Goal: Transaction & Acquisition: Purchase product/service

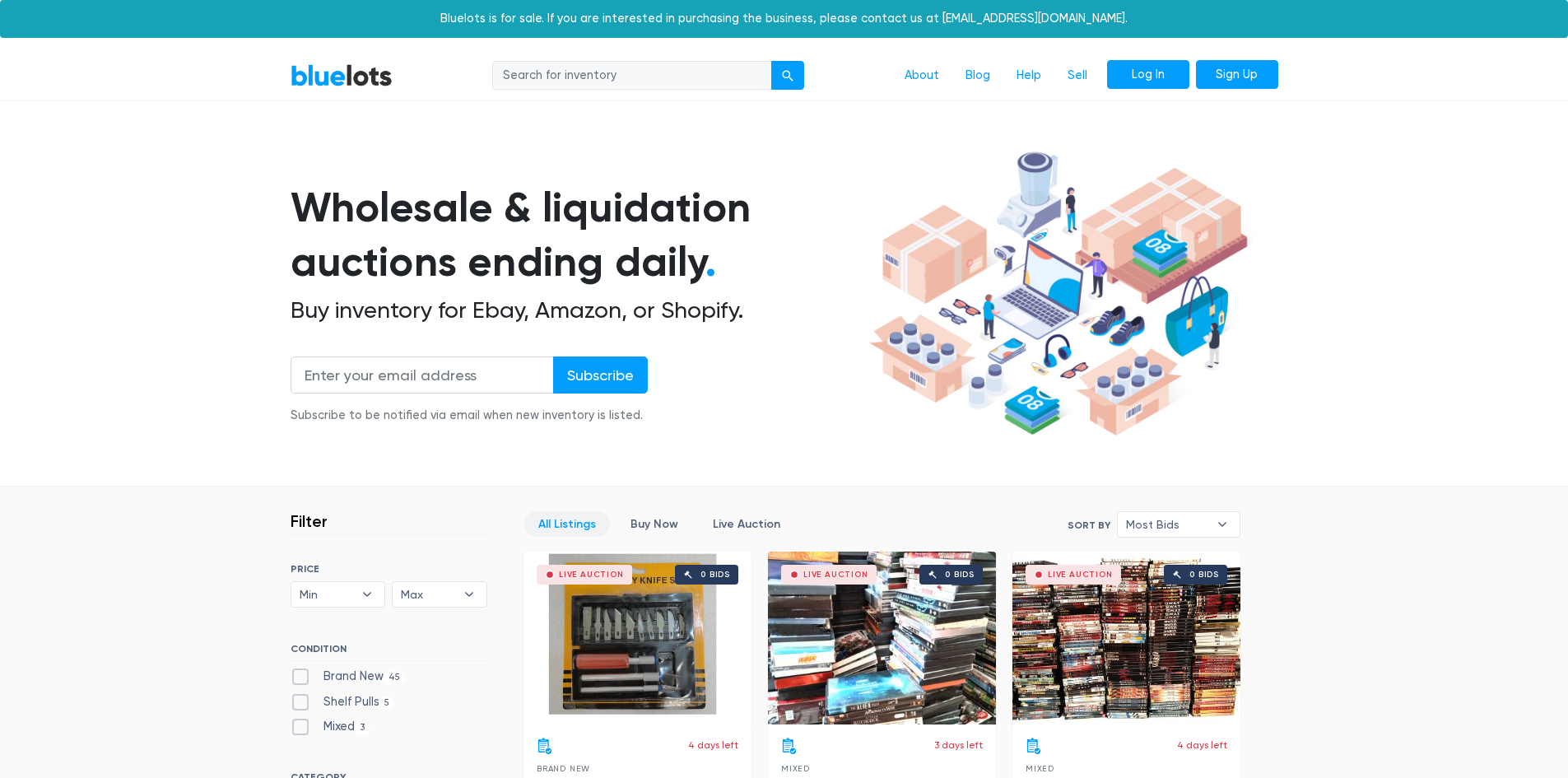
click at [1154, 68] on link "Log In" at bounding box center [1148, 75] width 82 height 29
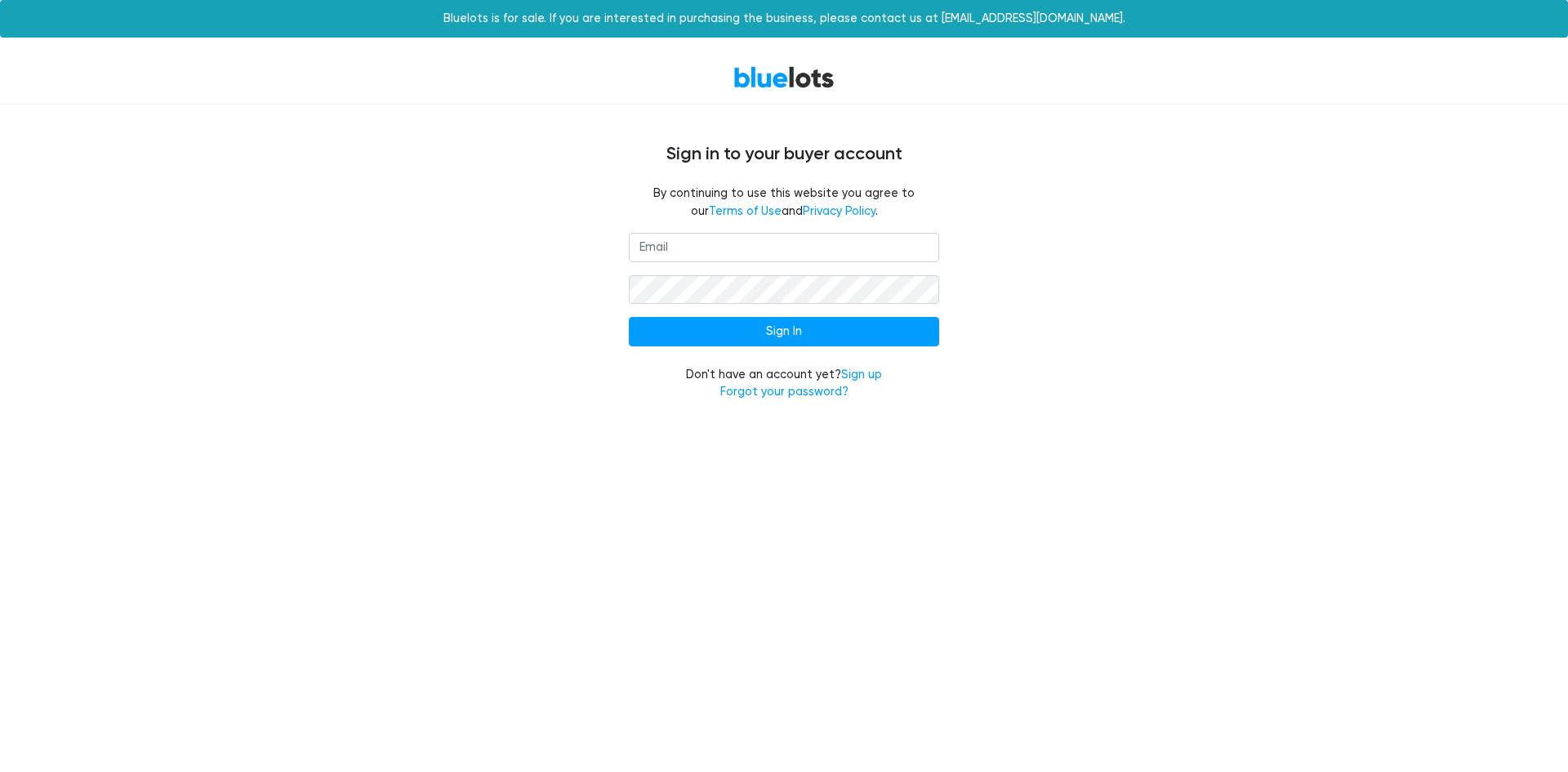
click at [694, 261] on input "email" at bounding box center [783, 247] width 310 height 29
type input "wchrisw1975@gmail.com"
click at [788, 324] on input "Sign In" at bounding box center [783, 331] width 310 height 29
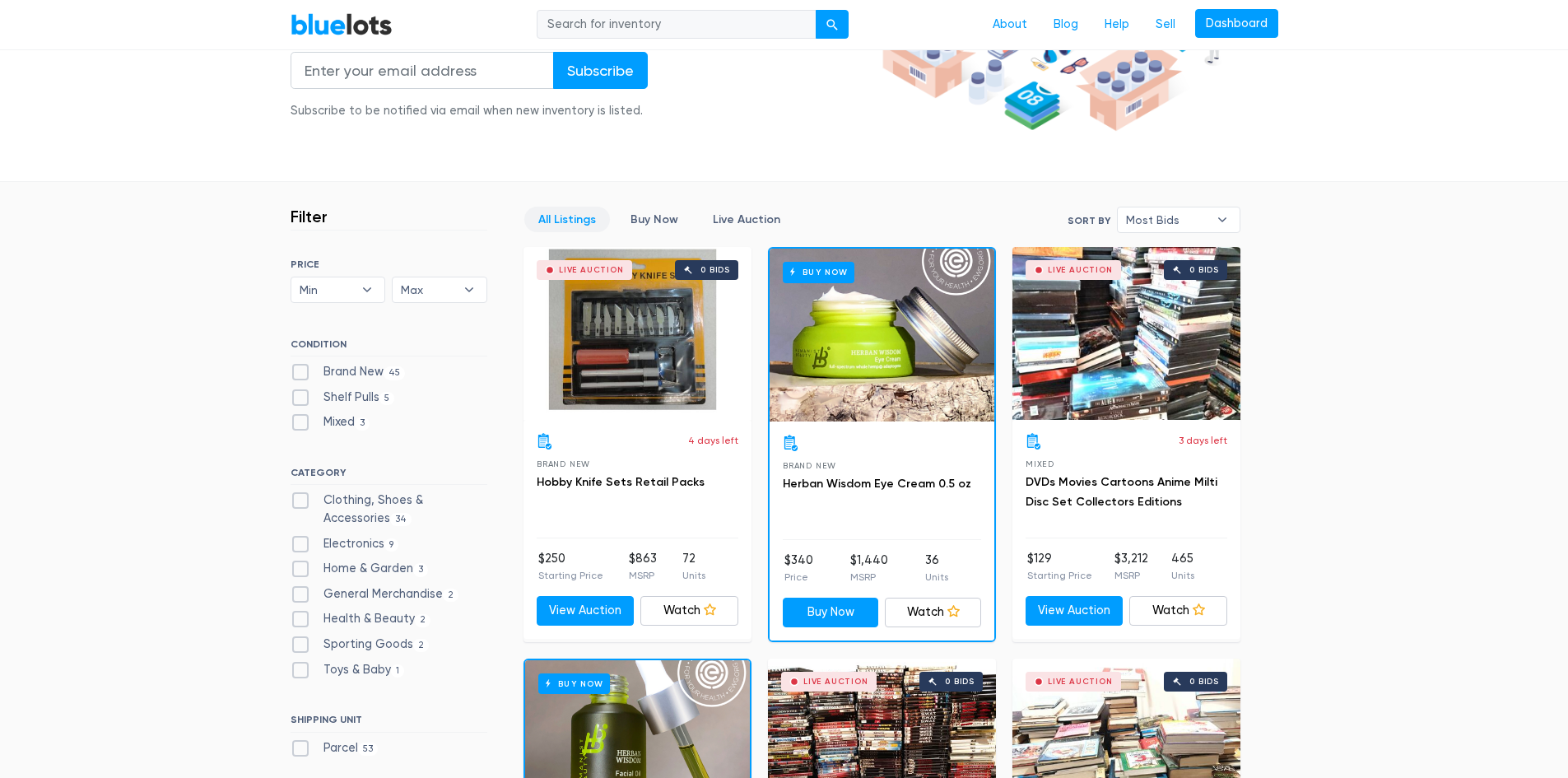
scroll to position [329, 0]
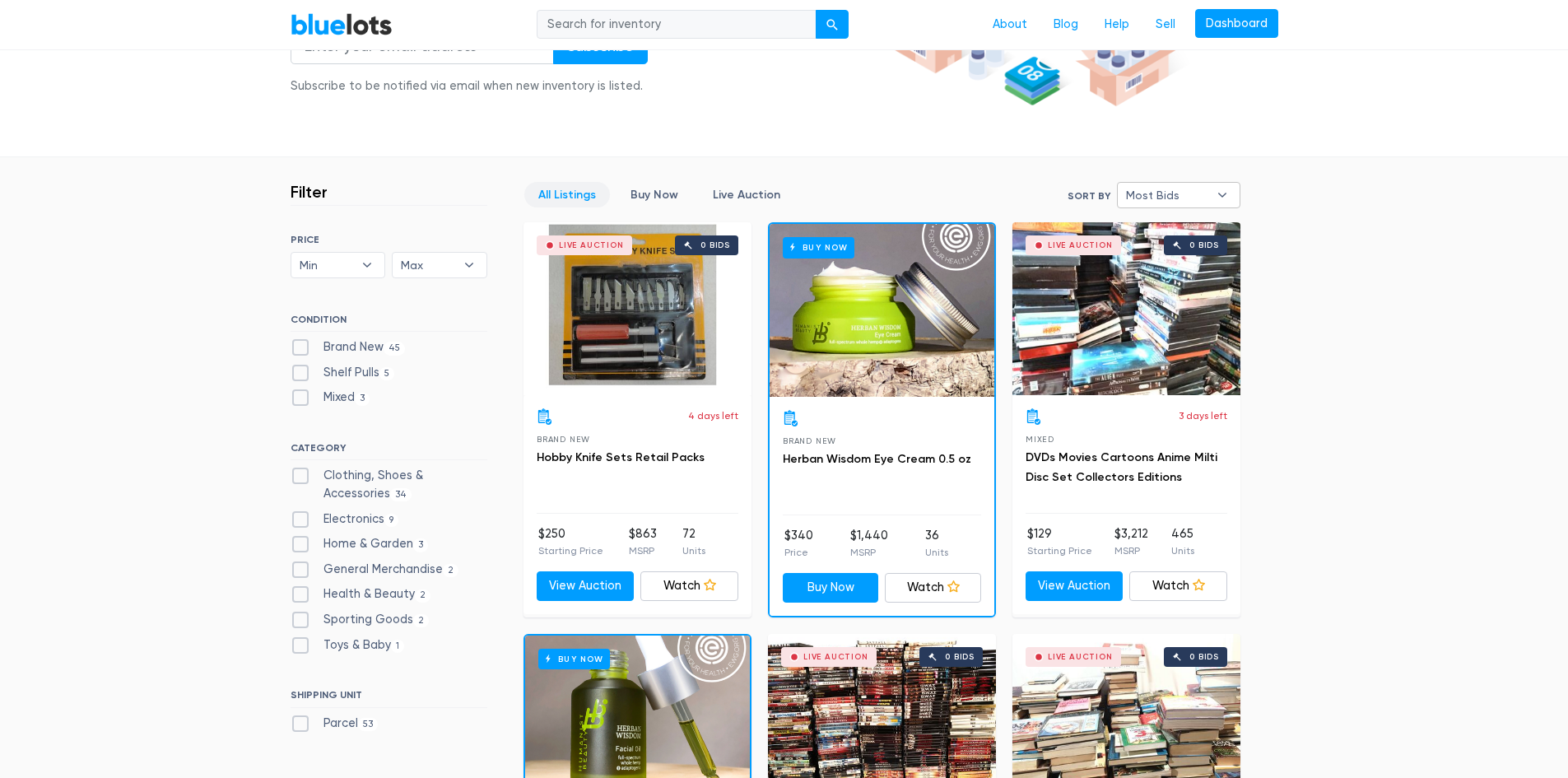
click at [1221, 200] on b "▾" at bounding box center [1222, 194] width 34 height 24
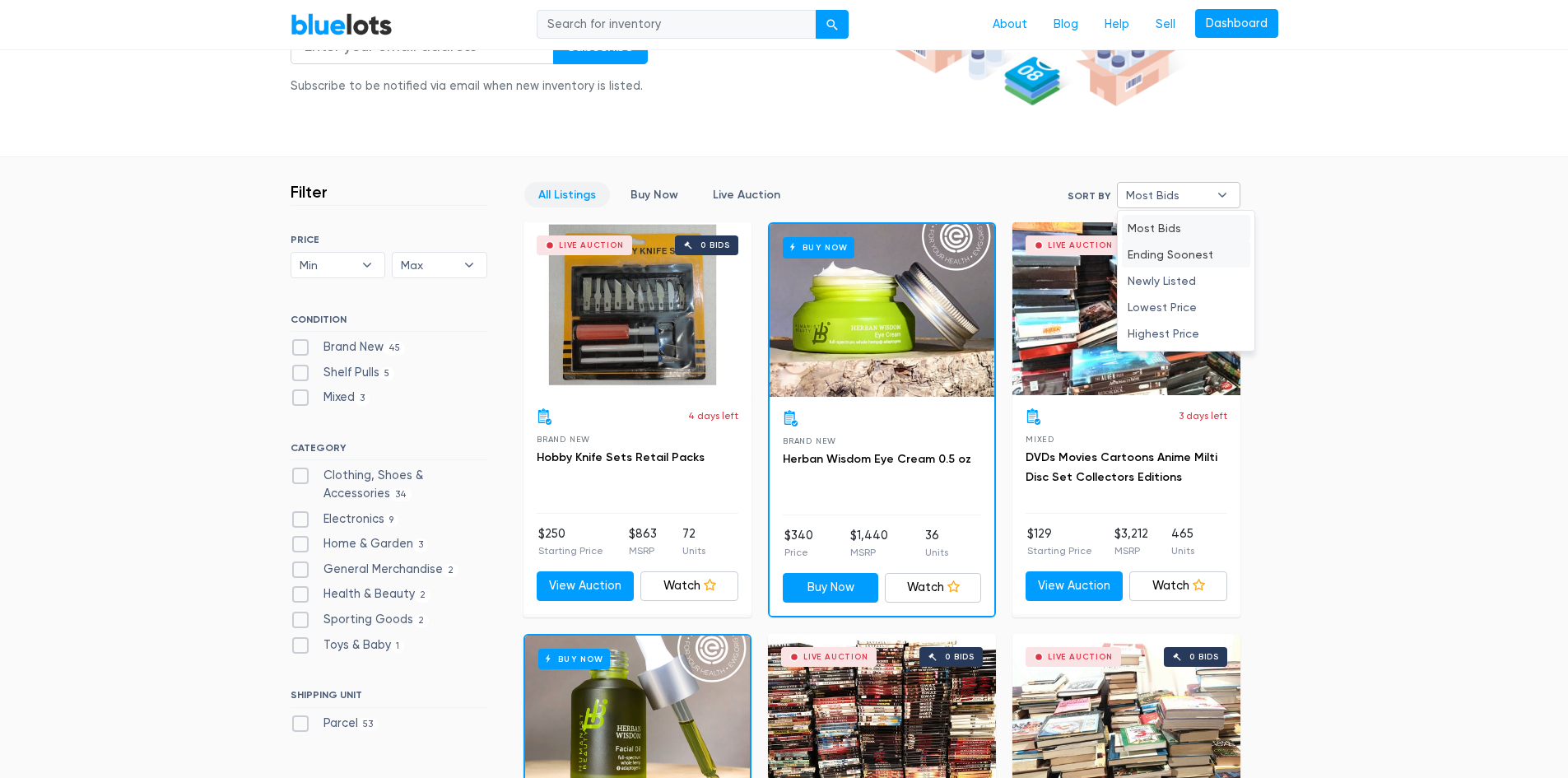
click at [1184, 253] on li "Ending Soonest" at bounding box center [1186, 254] width 128 height 26
select select "ending_soonest"
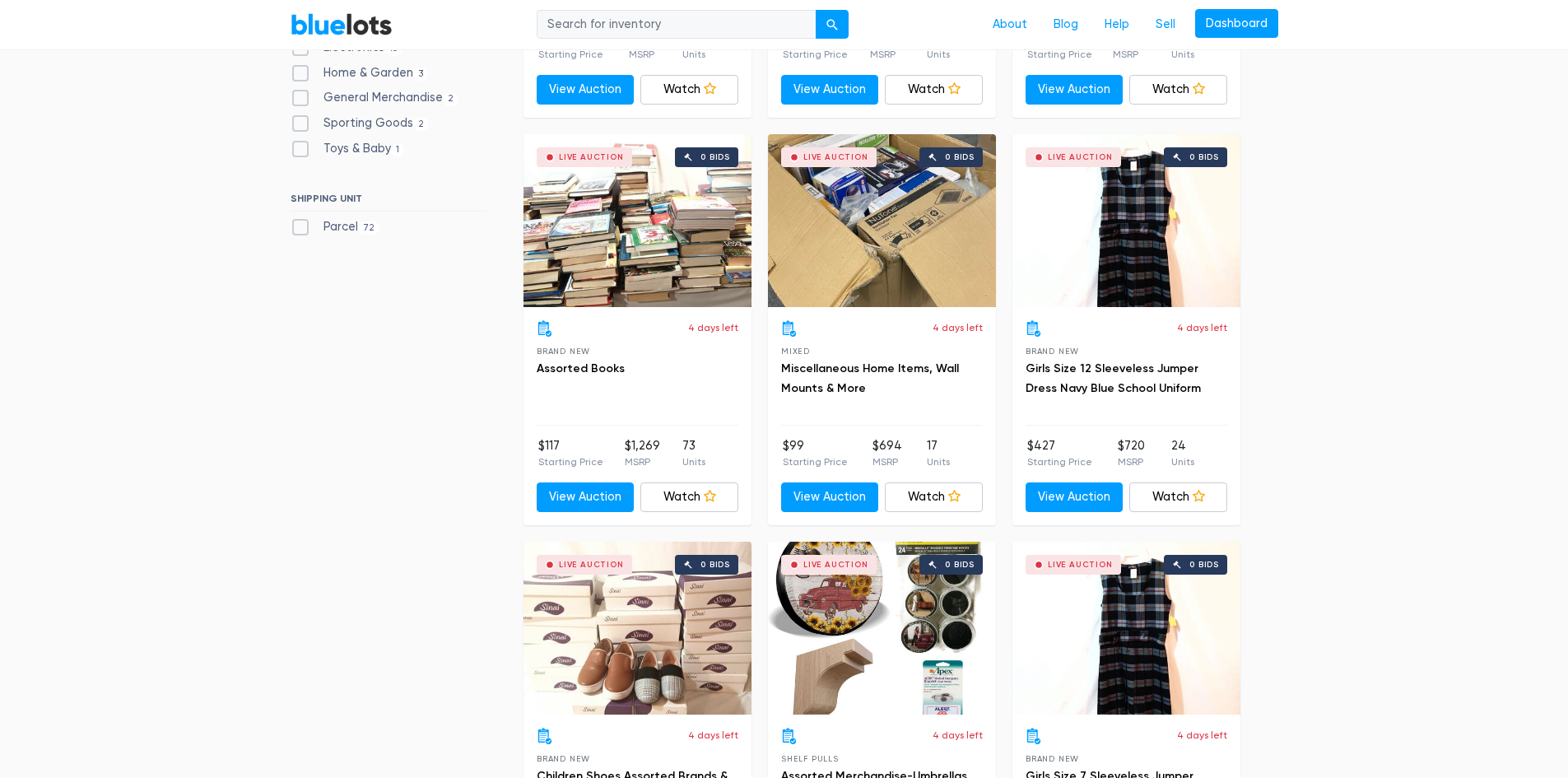
scroll to position [855, 0]
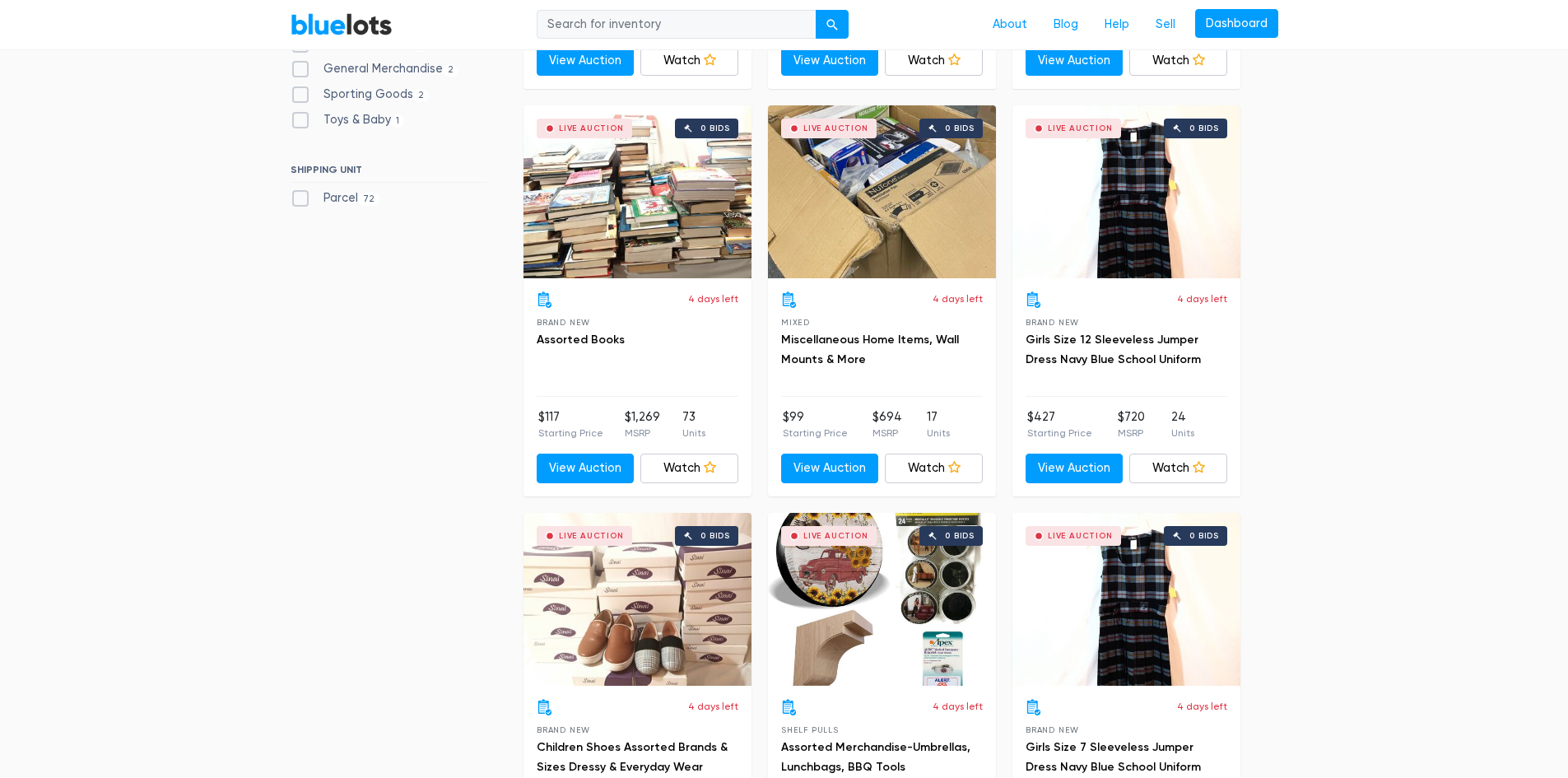
click at [590, 223] on div "Live Auction 0 bids" at bounding box center [638, 192] width 228 height 173
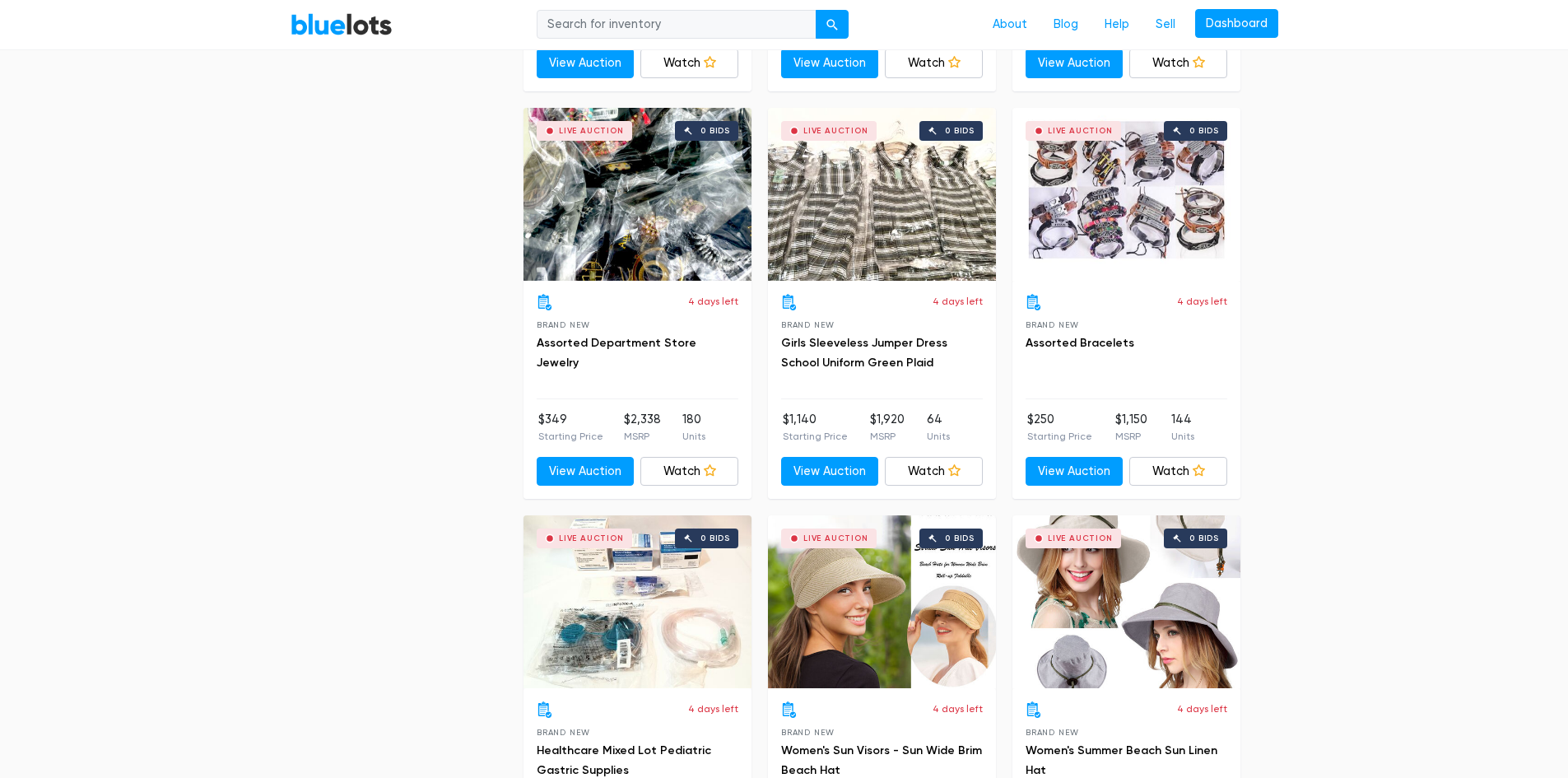
scroll to position [1678, 0]
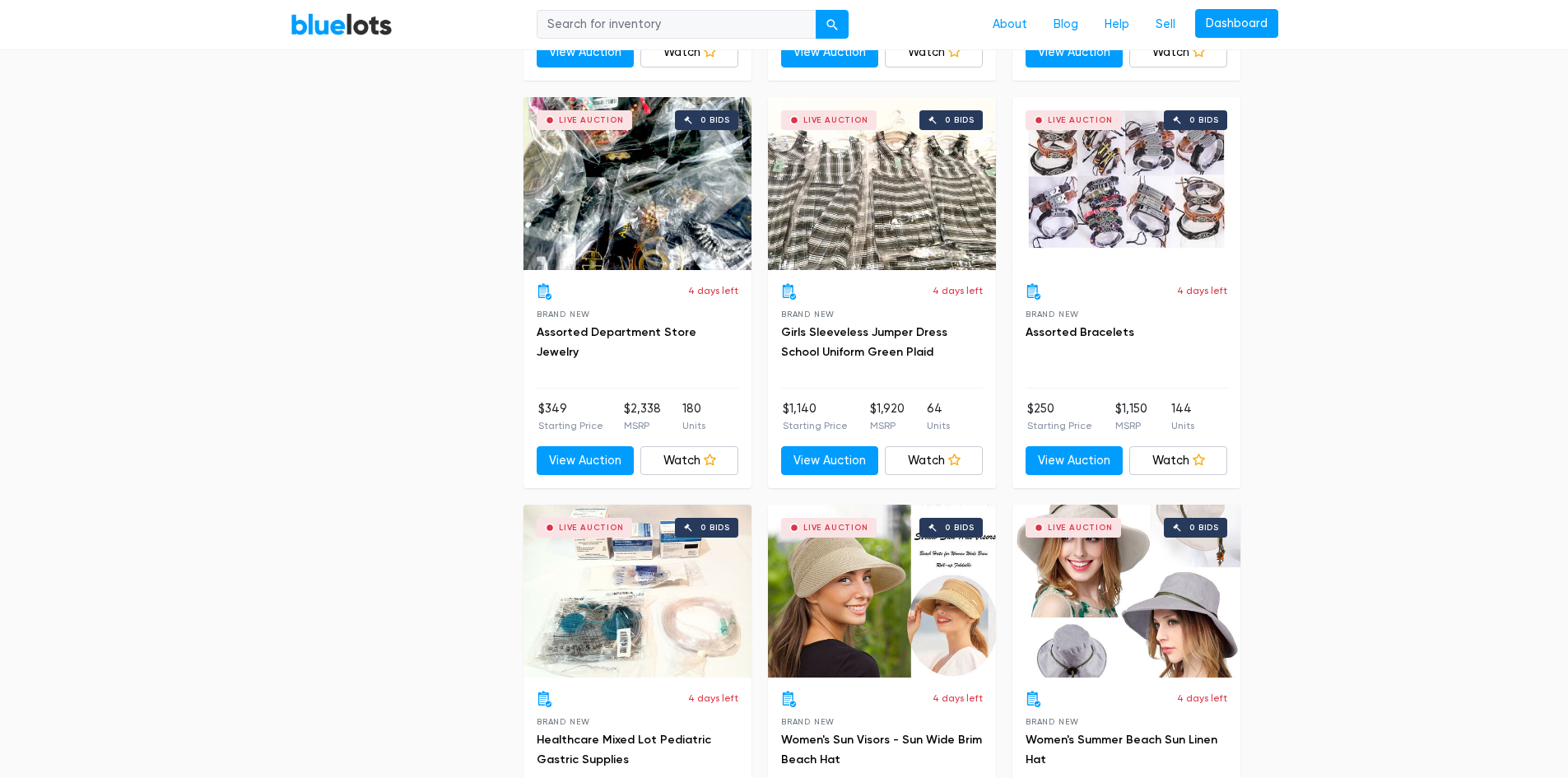
click at [634, 212] on div "Live Auction 0 bids" at bounding box center [638, 184] width 228 height 173
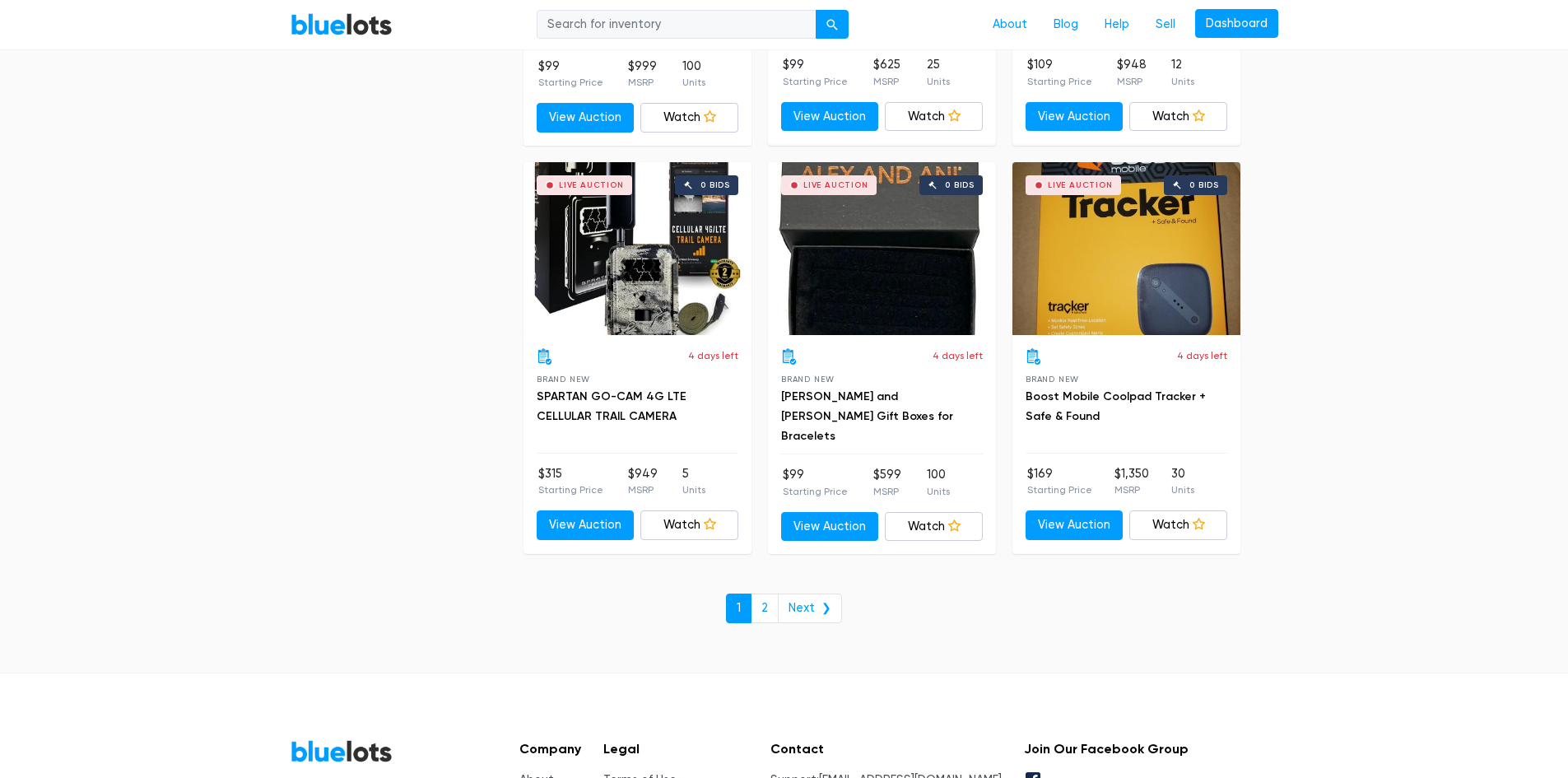
scroll to position [6269, 0]
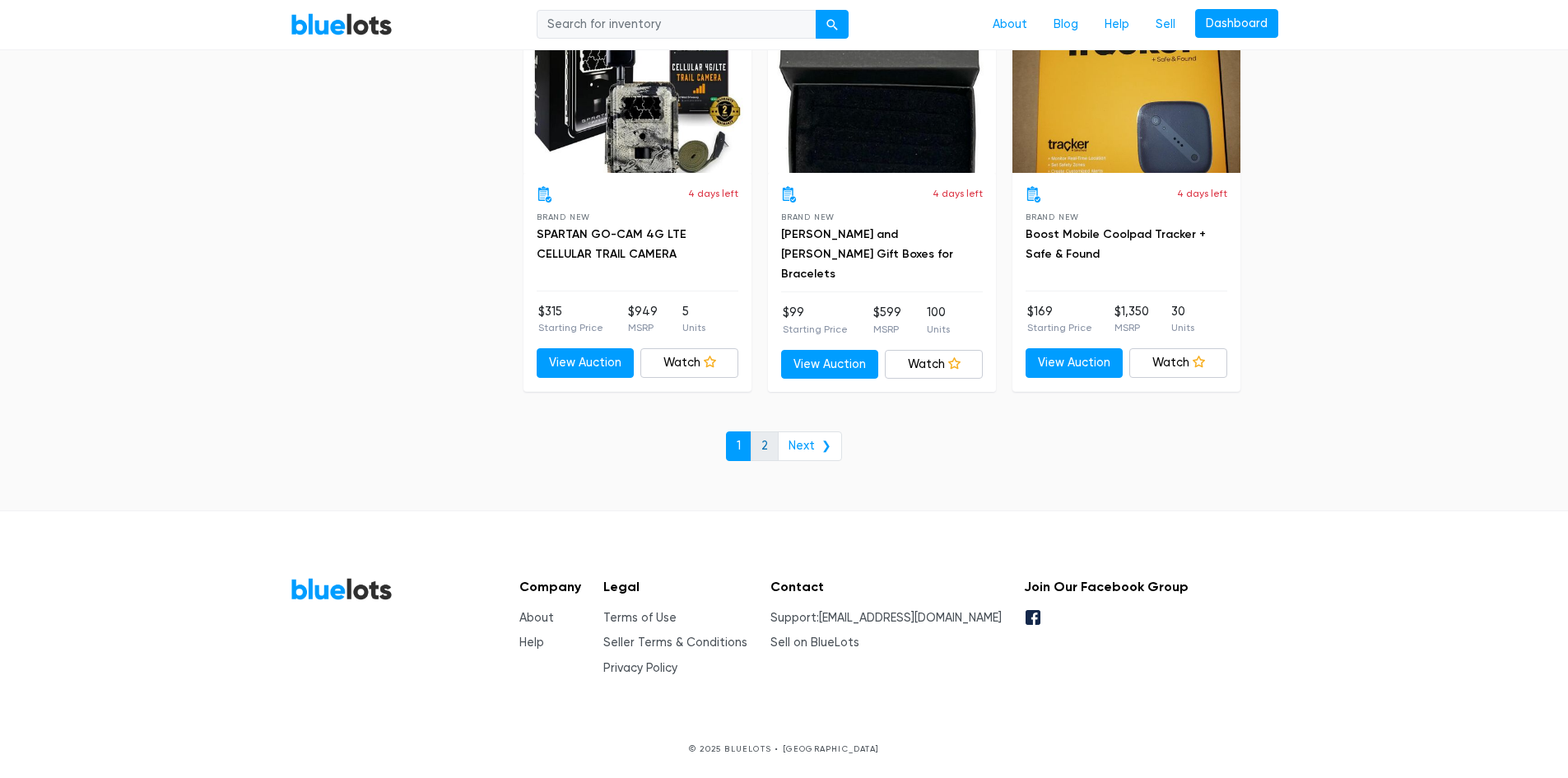
click at [766, 441] on link "2" at bounding box center [764, 446] width 28 height 29
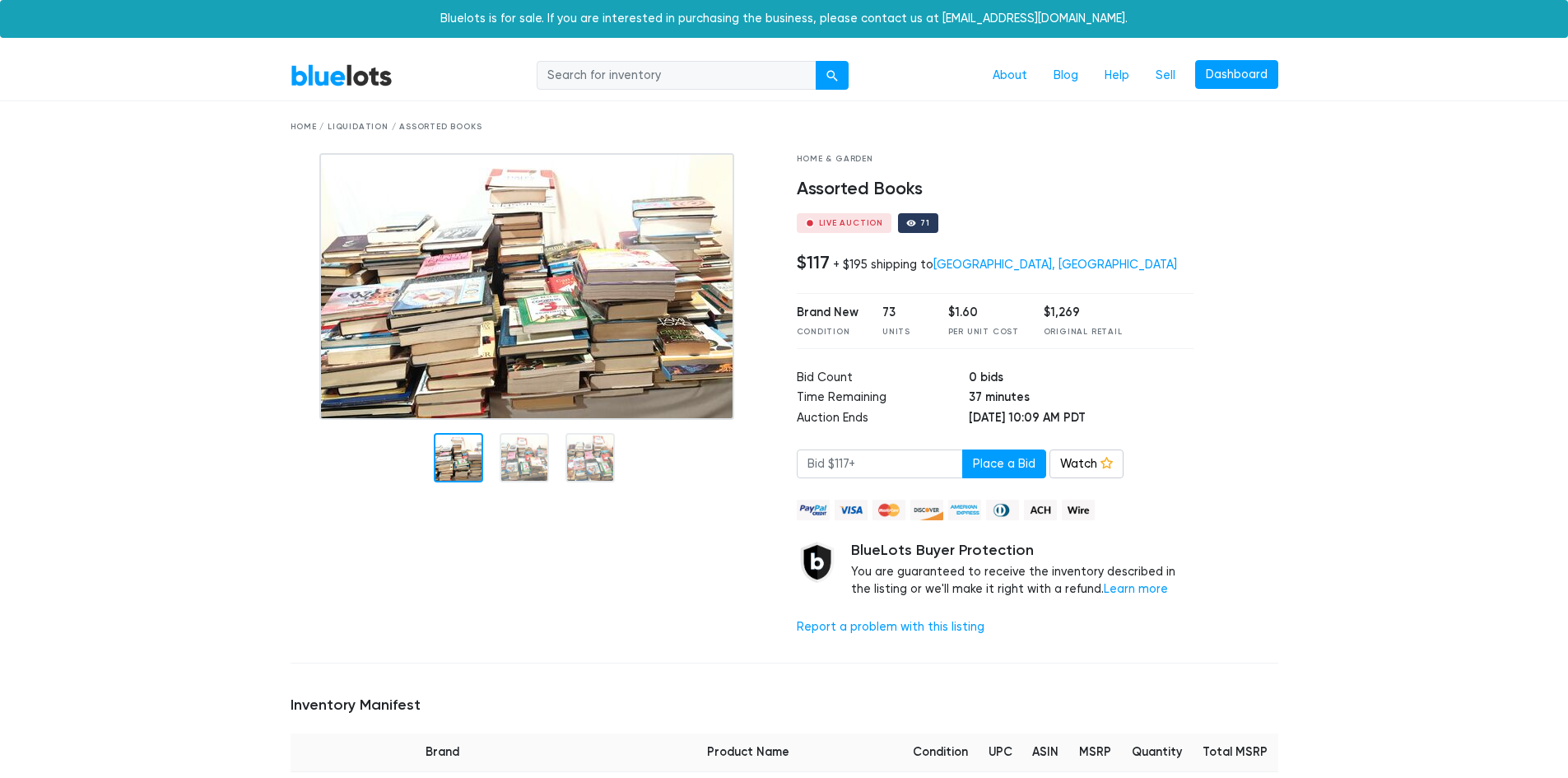
click at [569, 344] on img at bounding box center [526, 287] width 415 height 267
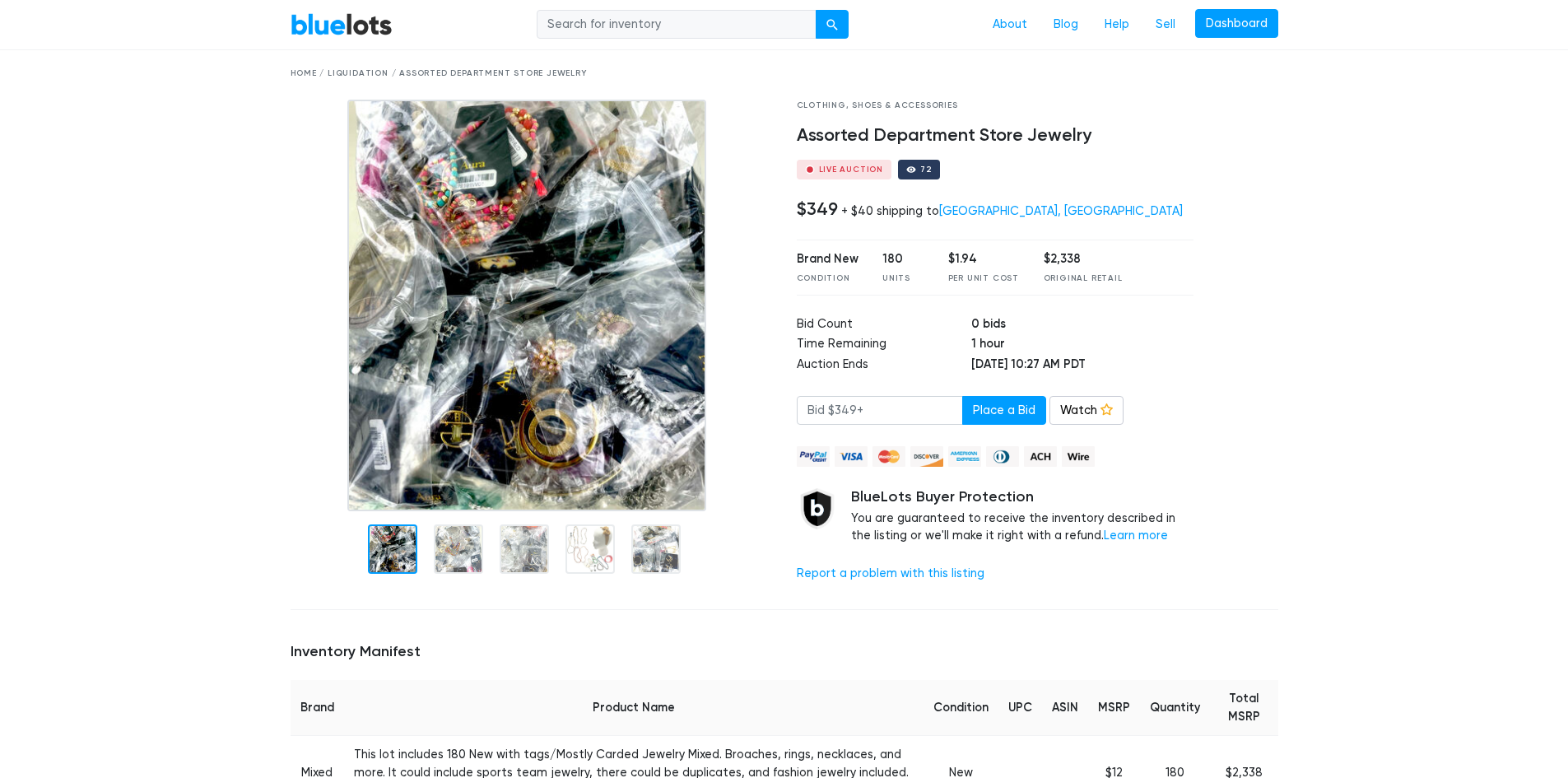
scroll to position [82, 0]
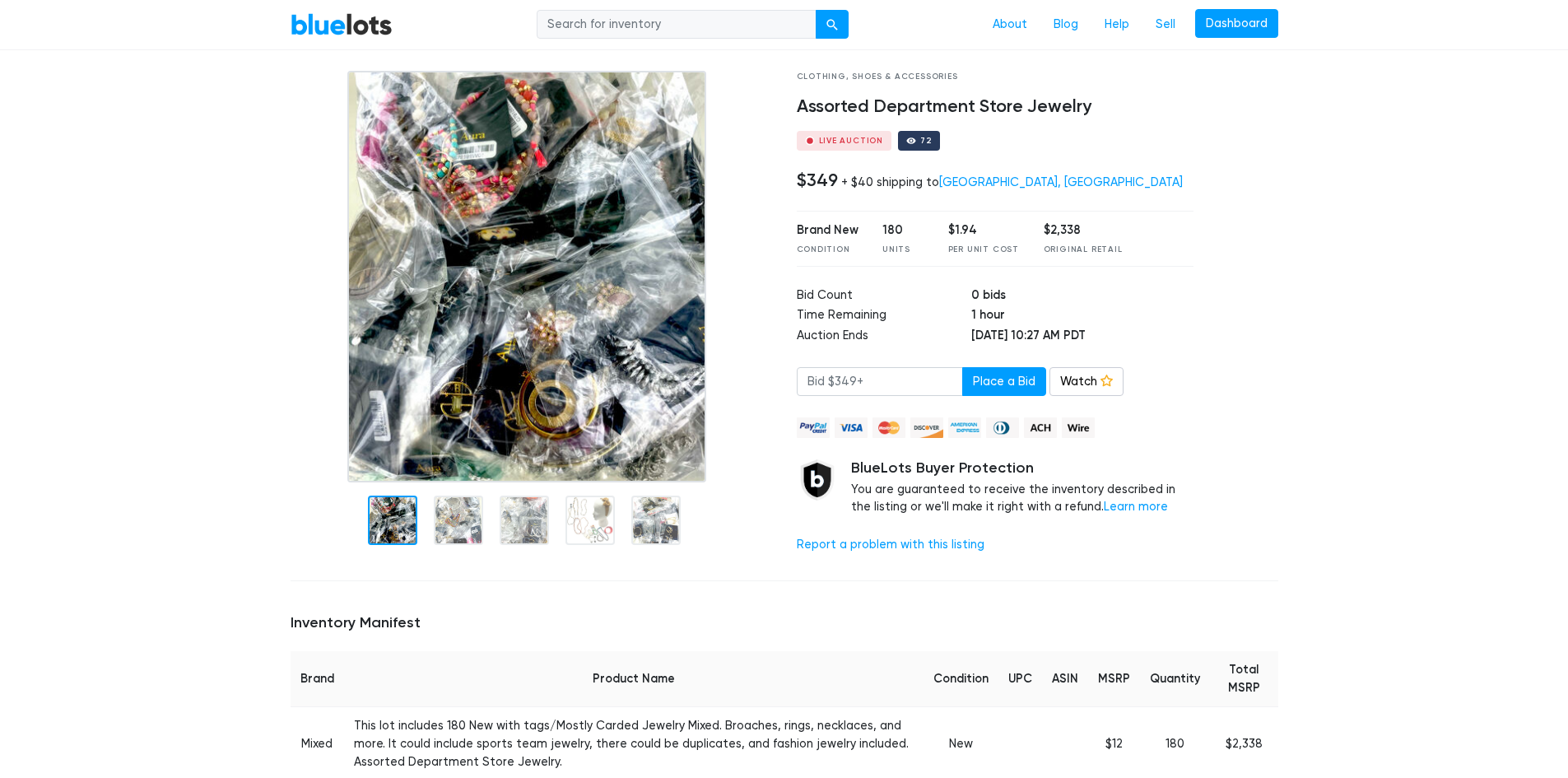
click at [465, 292] on img at bounding box center [527, 276] width 360 height 412
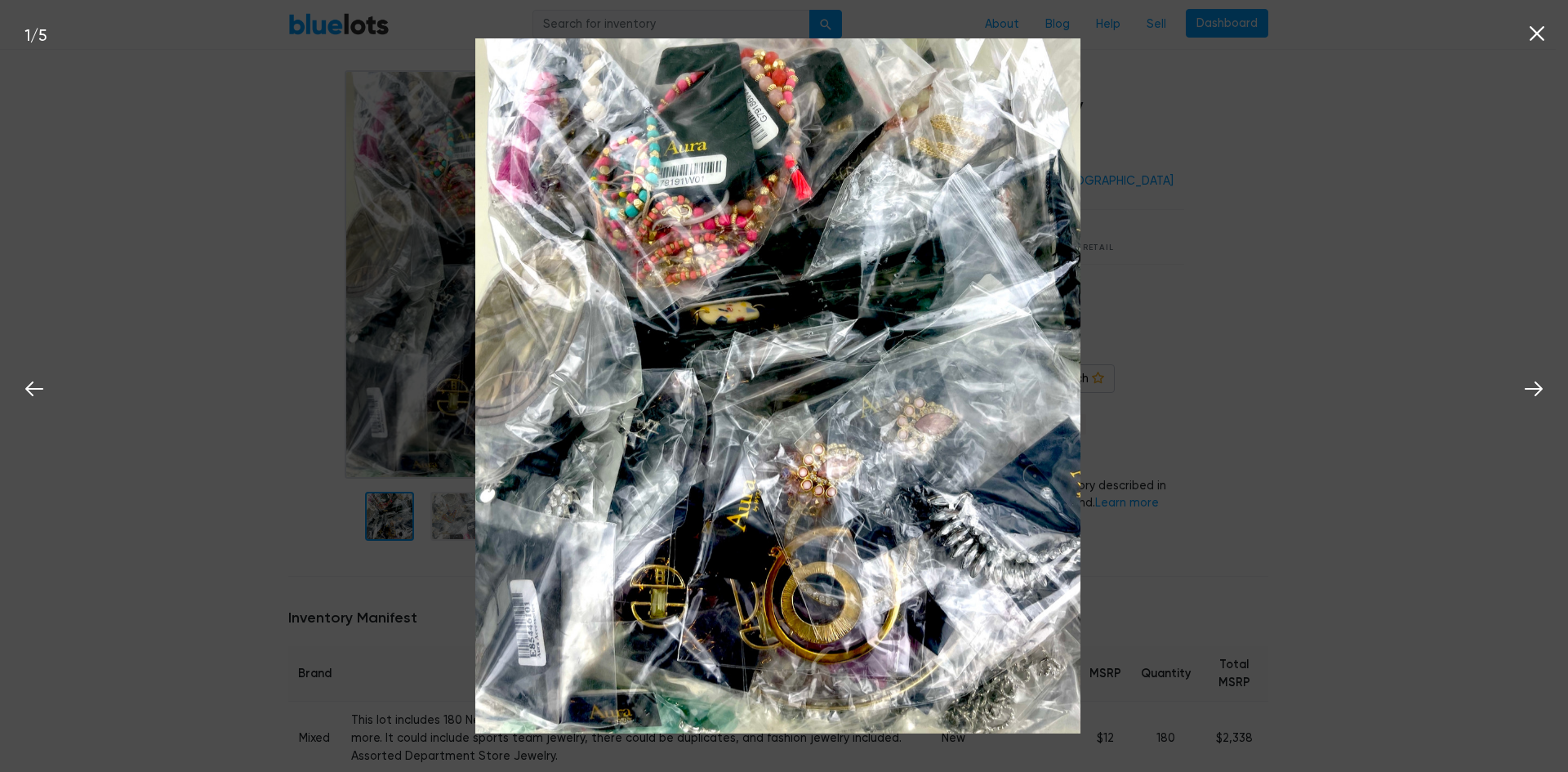
click at [867, 297] on img at bounding box center [778, 385] width 605 height 695
click at [1536, 387] on icon at bounding box center [1533, 388] width 24 height 24
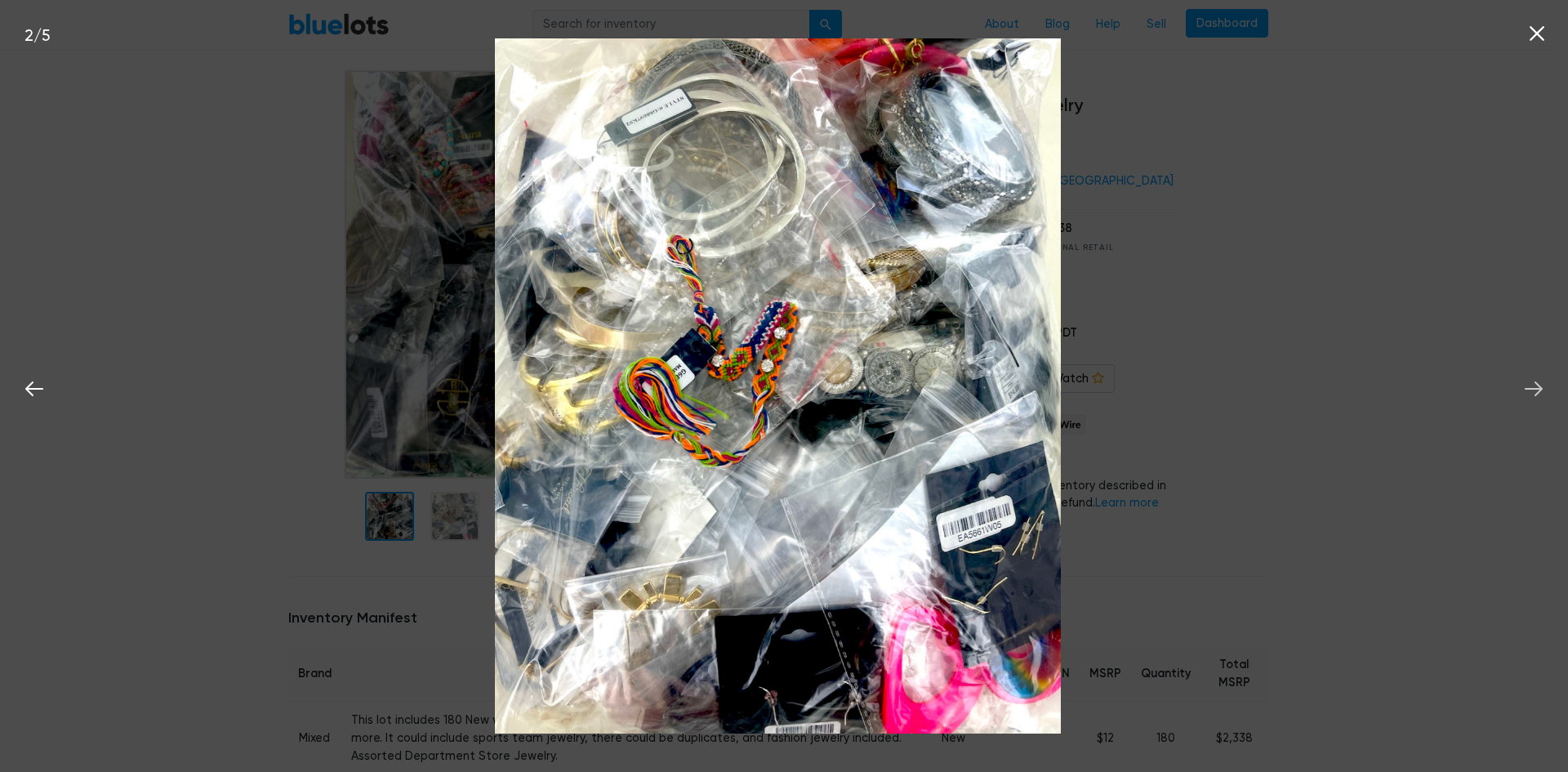
click at [1536, 387] on icon at bounding box center [1533, 388] width 24 height 24
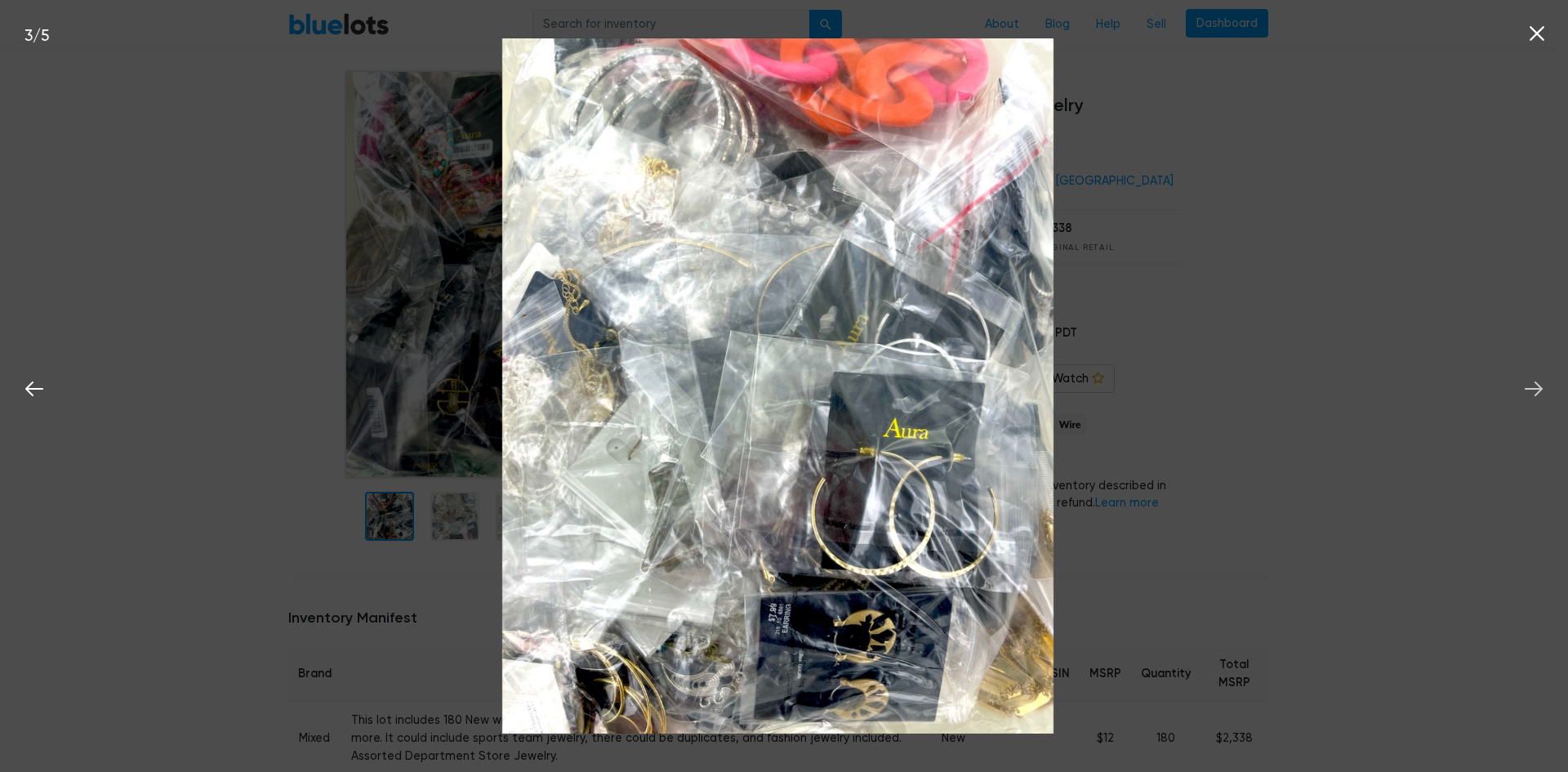
click at [1536, 386] on icon at bounding box center [1533, 388] width 24 height 24
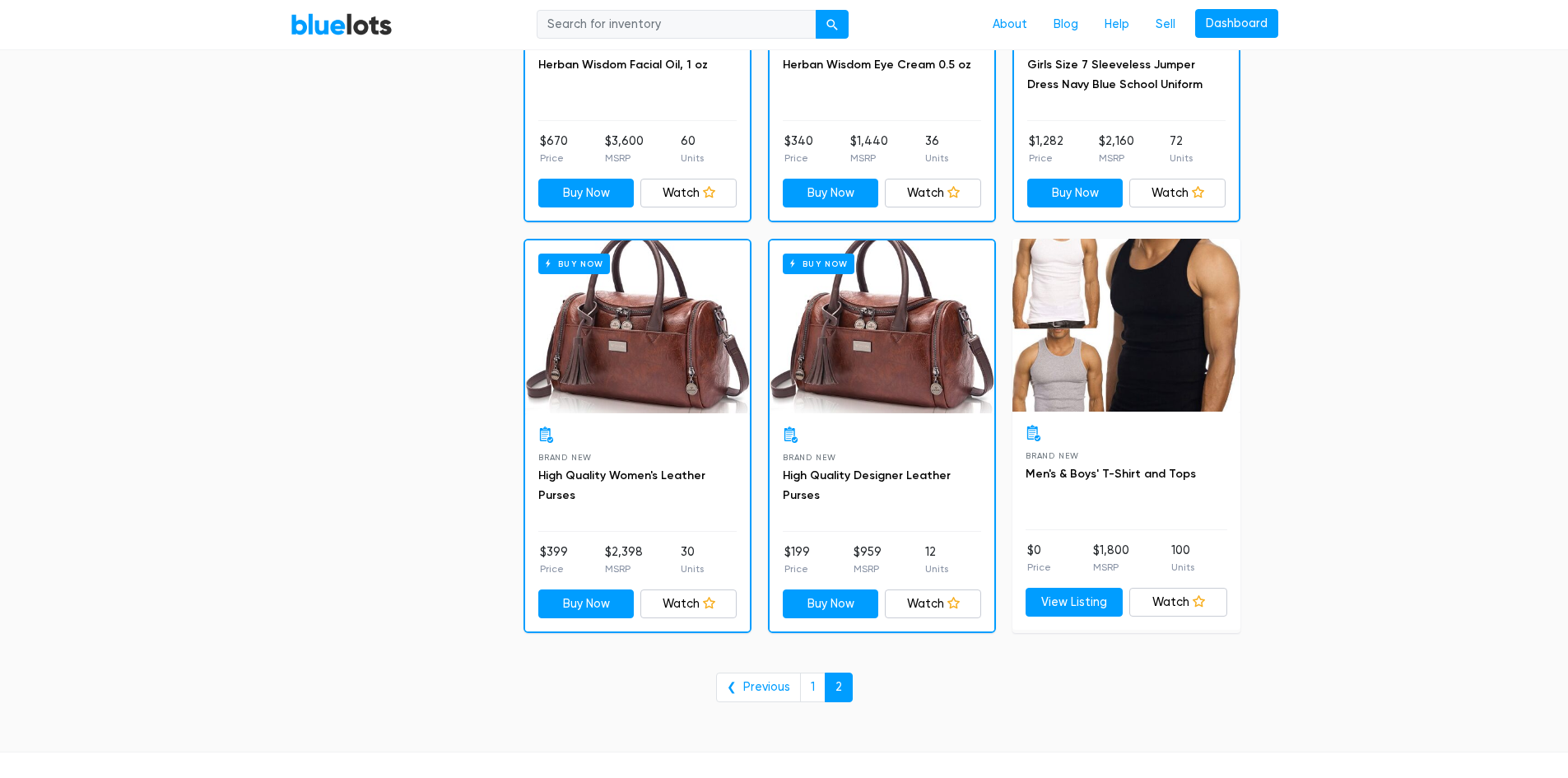
scroll to position [3260, 0]
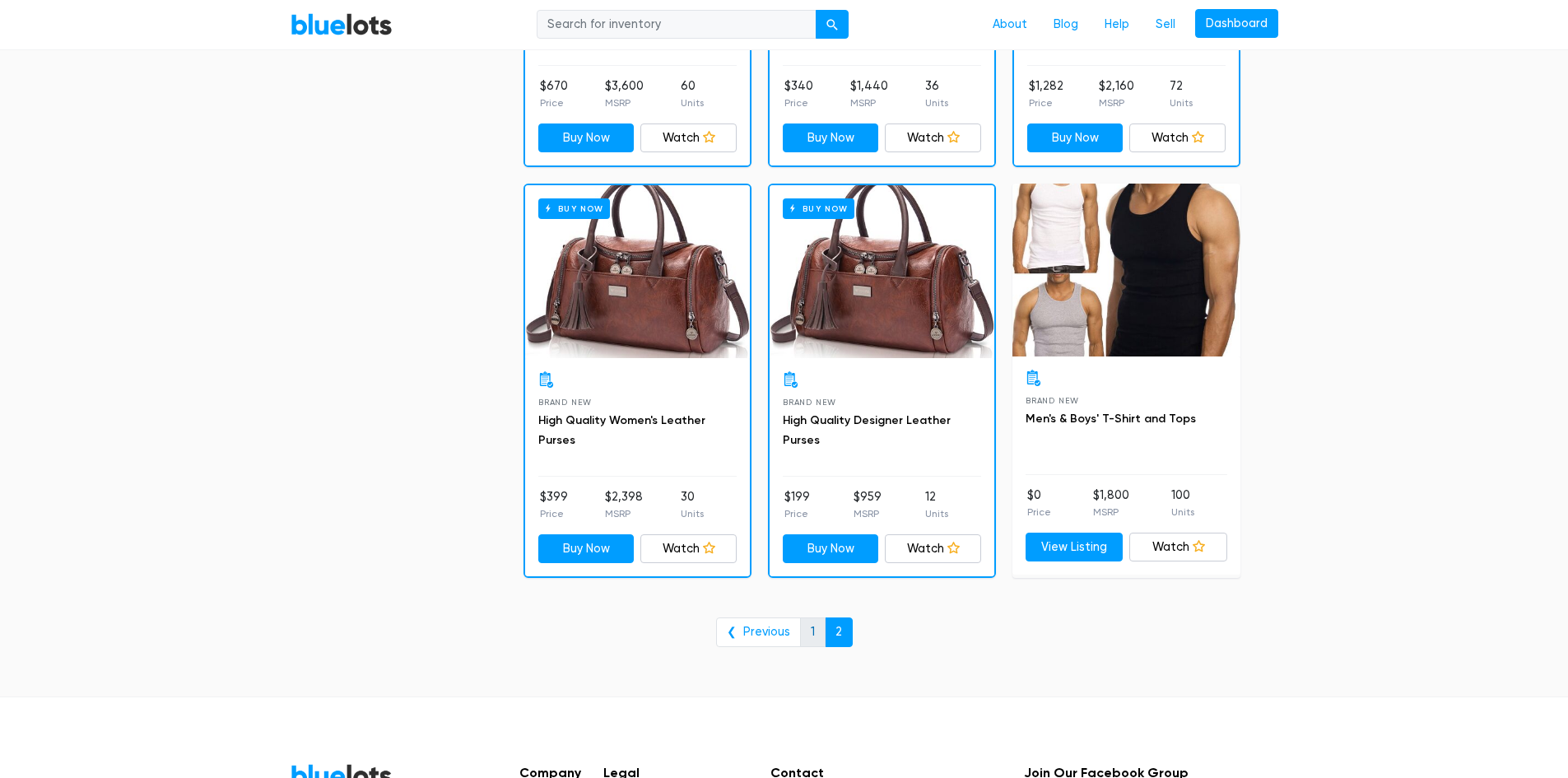
click at [812, 633] on link "1" at bounding box center [813, 632] width 25 height 29
